Goal: Answer question/provide support

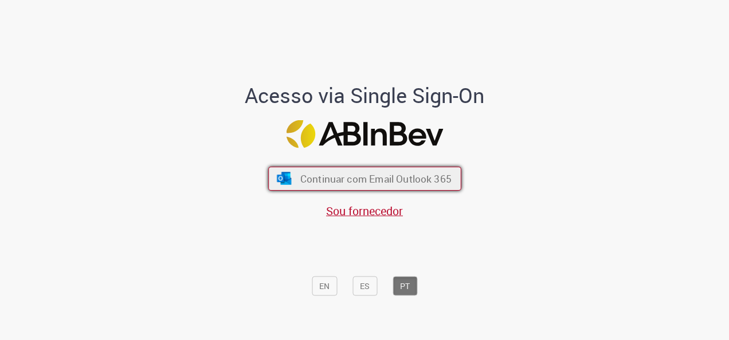
click at [390, 175] on span "Continuar com Email Outlook 365" at bounding box center [375, 178] width 151 height 13
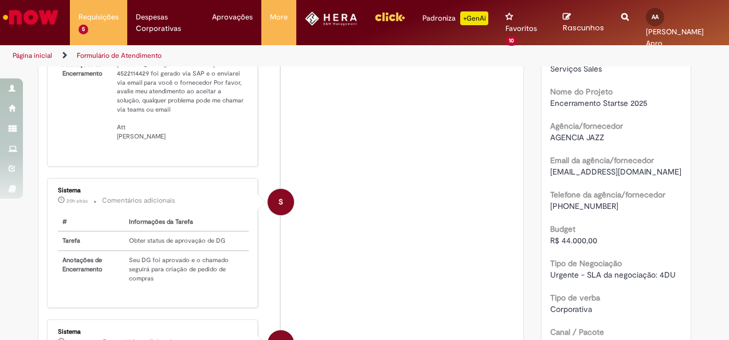
scroll to position [229, 0]
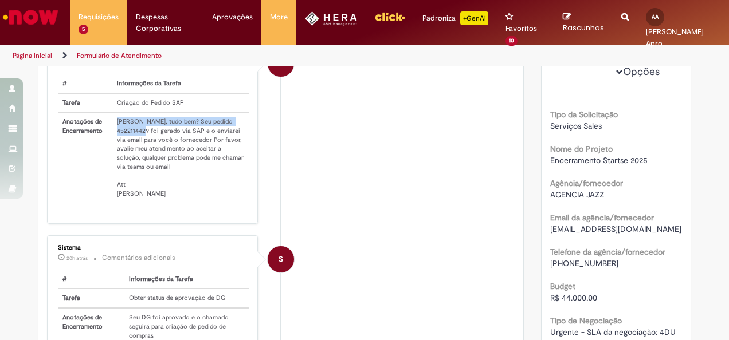
drag, startPoint x: 146, startPoint y: 147, endPoint x: 107, endPoint y: 147, distance: 39.5
click at [107, 147] on tr "Anotações de Encerramento Olá Adriana, tudo bem? Seu pedido 4522114429 foi gera…" at bounding box center [153, 157] width 191 height 91
click at [414, 216] on li "S Sistema cerca de uma hora atrás cerca de uma hora atrás Comentários adicionai…" at bounding box center [281, 132] width 468 height 185
drag, startPoint x: 144, startPoint y: 144, endPoint x: 108, endPoint y: 142, distance: 35.6
click at [112, 142] on td "Olá Adriana, tudo bem? Seu pedido 4522114429 foi gerado via SAP e o enviarei vi…" at bounding box center [180, 157] width 136 height 91
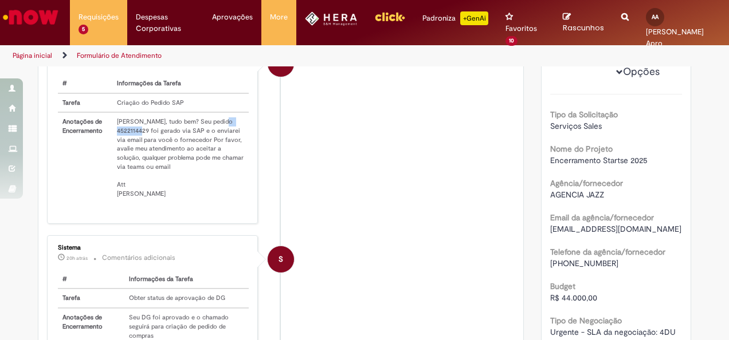
copy td "4522114429"
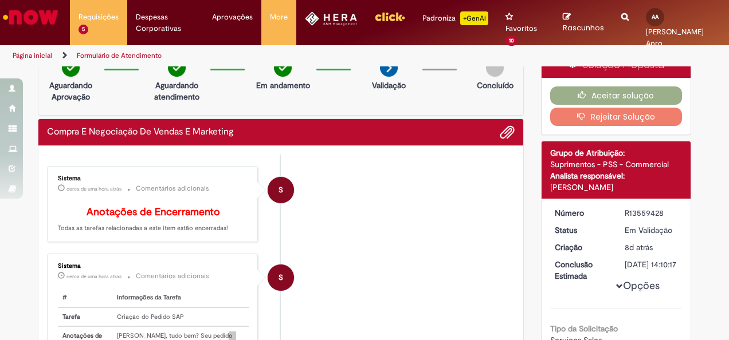
scroll to position [0, 0]
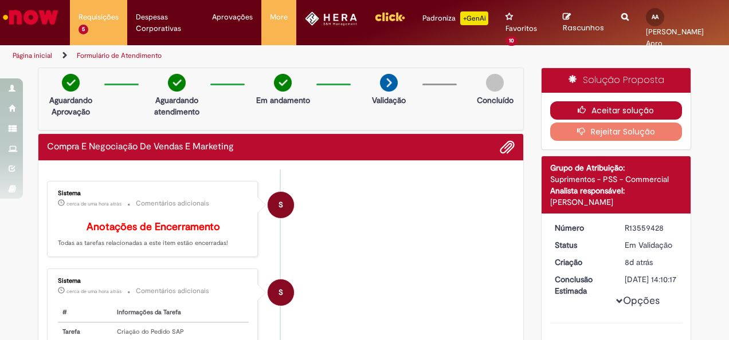
click at [618, 108] on button "Aceitar solução" at bounding box center [616, 110] width 132 height 18
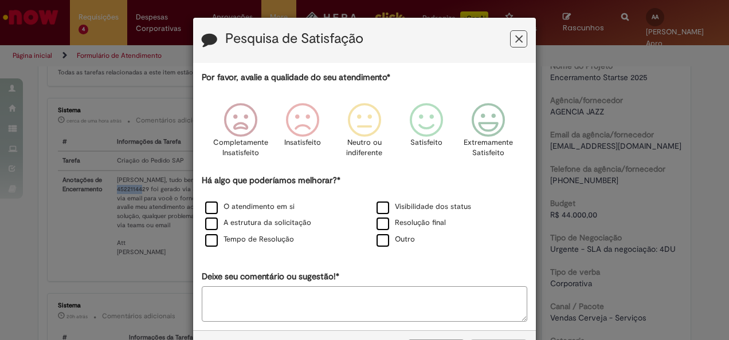
scroll to position [287, 0]
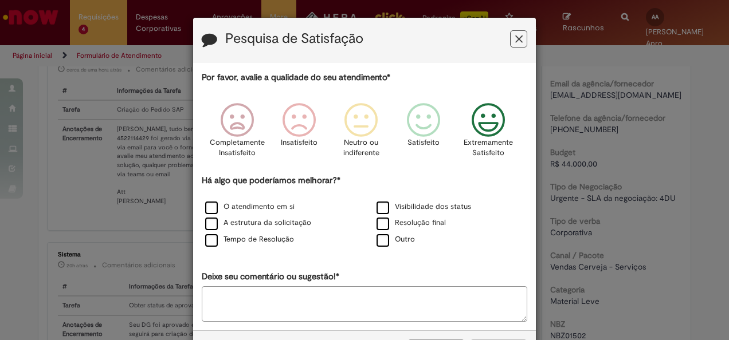
click at [485, 127] on icon "Feedback" at bounding box center [488, 120] width 43 height 34
click at [261, 204] on label "O atendimento em si" at bounding box center [249, 207] width 89 height 11
click at [377, 219] on label "Resolução final" at bounding box center [411, 223] width 69 height 11
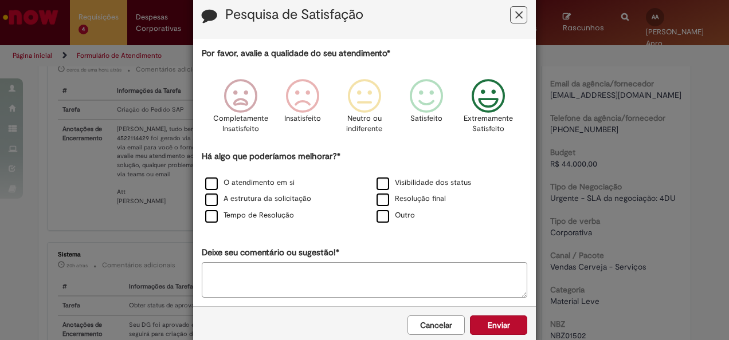
scroll to position [44, 0]
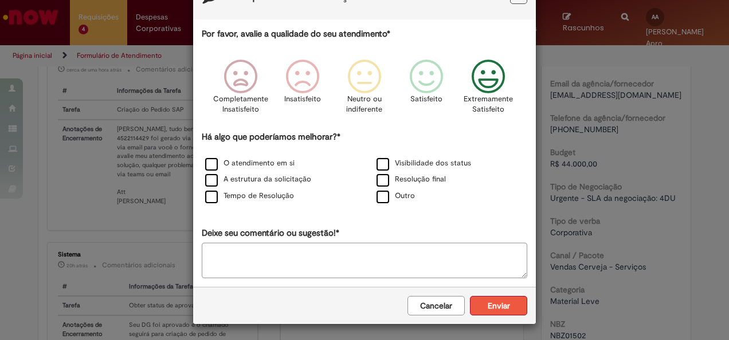
click at [497, 303] on button "Enviar" at bounding box center [498, 305] width 57 height 19
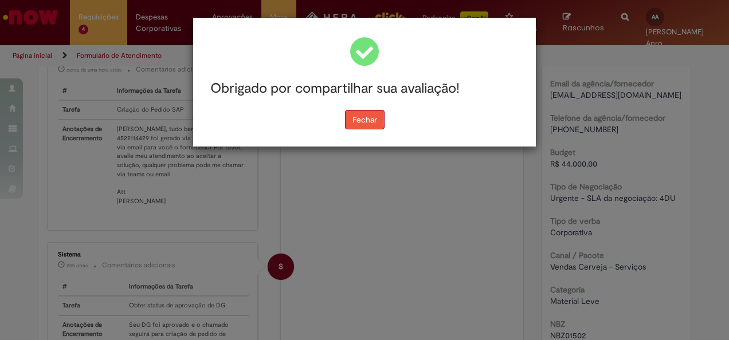
click at [370, 128] on button "Fechar" at bounding box center [365, 119] width 40 height 19
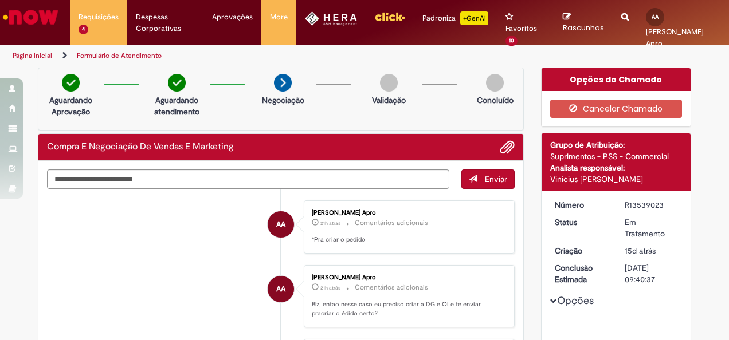
scroll to position [57, 0]
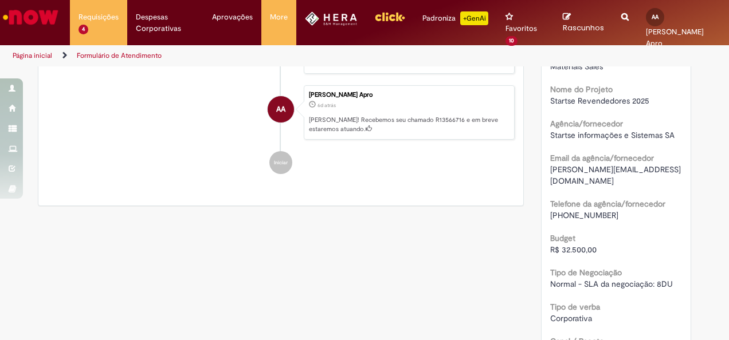
scroll to position [287, 0]
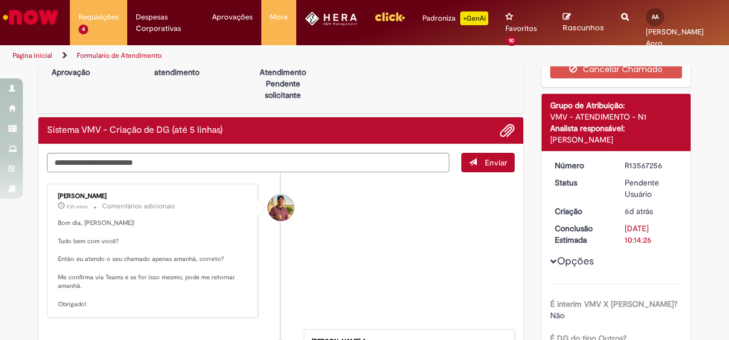
scroll to position [57, 0]
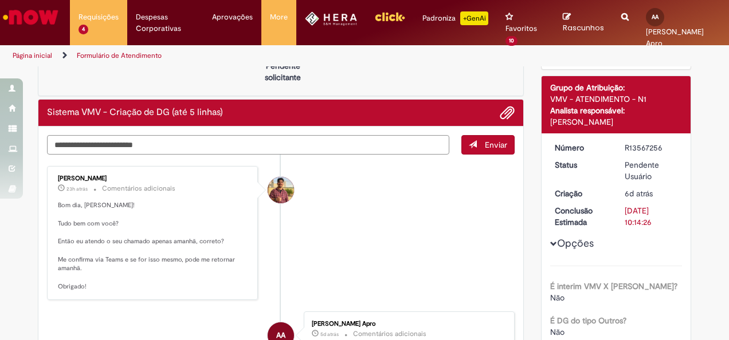
click at [111, 141] on textarea "Digite sua mensagem aqui..." at bounding box center [248, 144] width 402 height 19
type textarea "**********"
click at [469, 147] on span "submit" at bounding box center [473, 144] width 8 height 8
